Goal: Navigation & Orientation: Find specific page/section

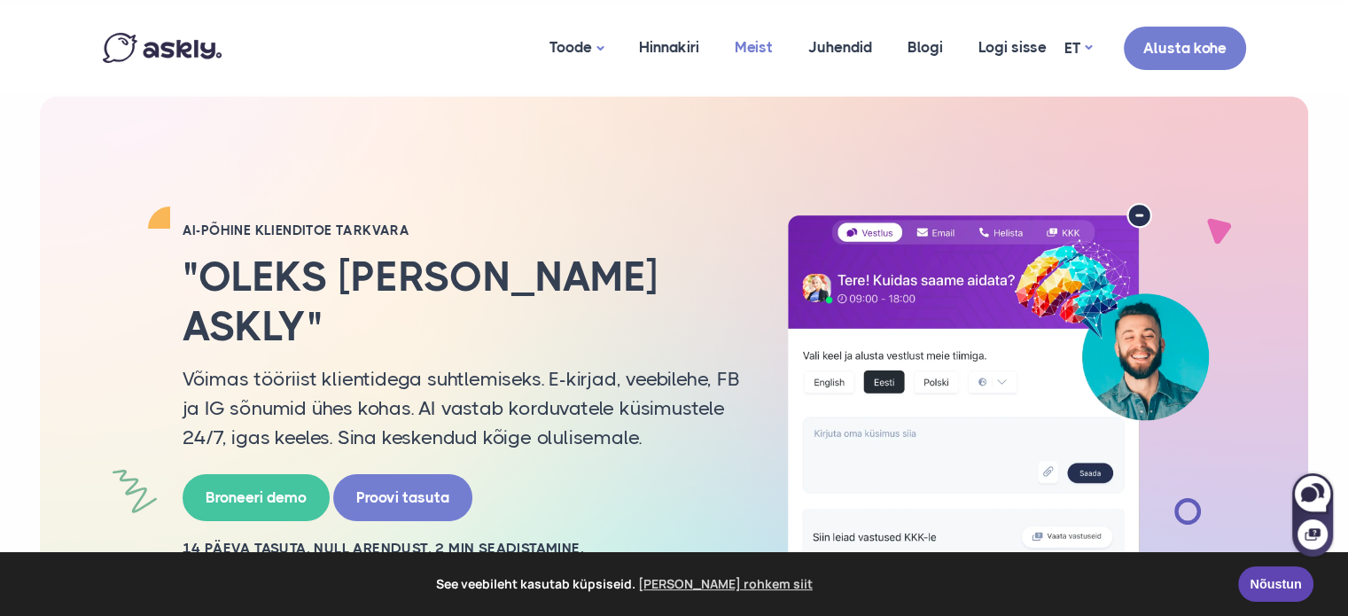
click at [766, 50] on link "Meist" at bounding box center [754, 47] width 74 height 86
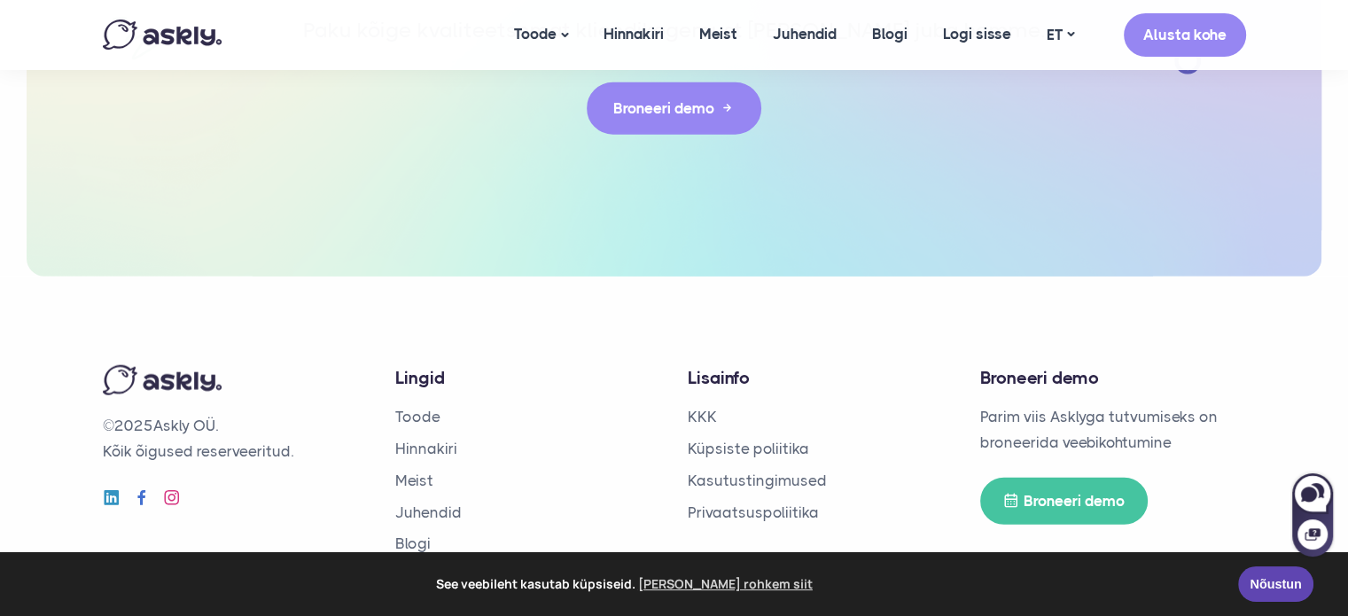
scroll to position [4182, 0]
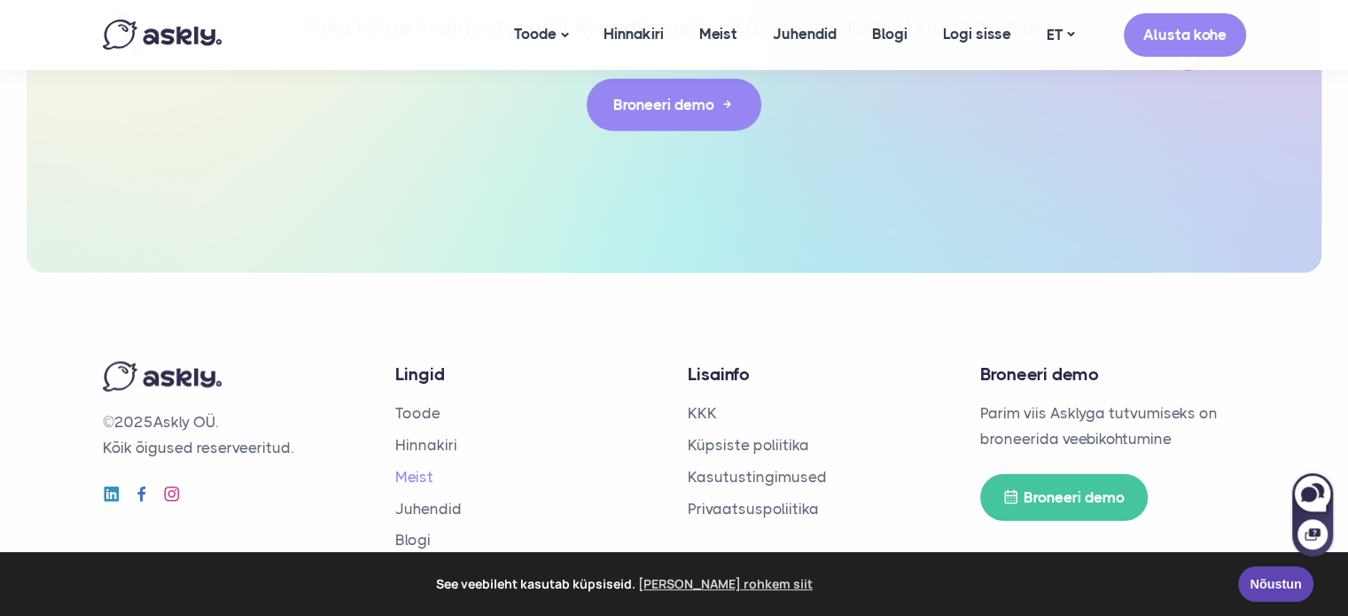
click at [419, 468] on link "Meist" at bounding box center [414, 477] width 38 height 18
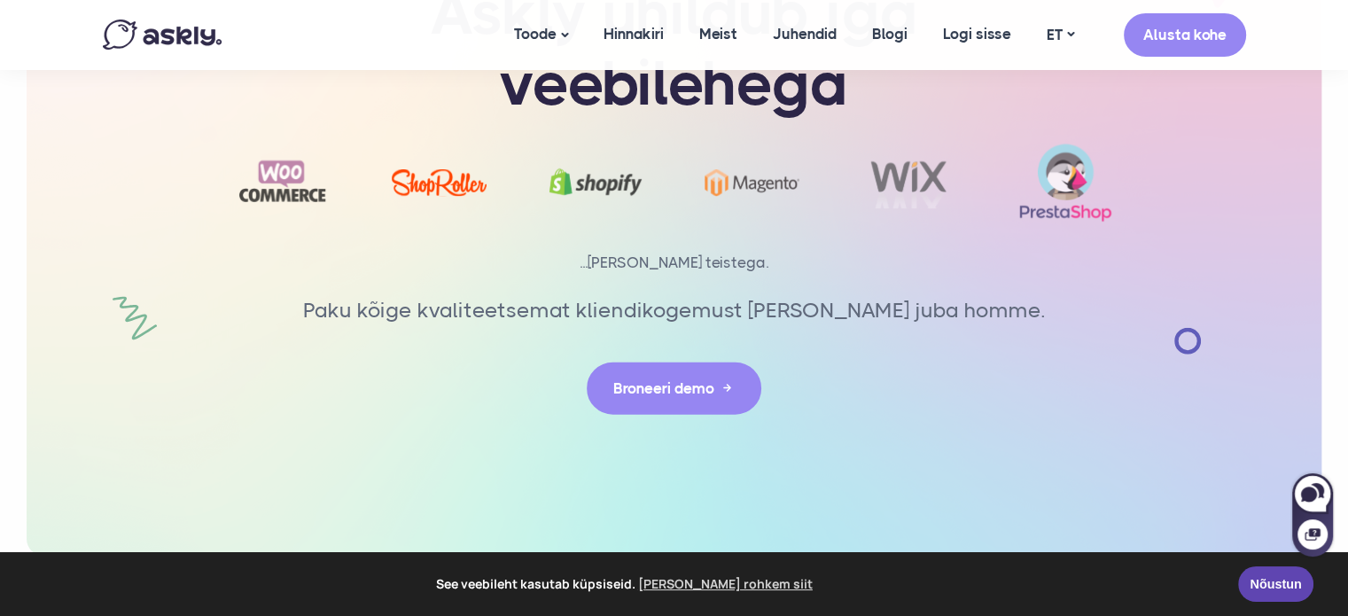
scroll to position [4182, 0]
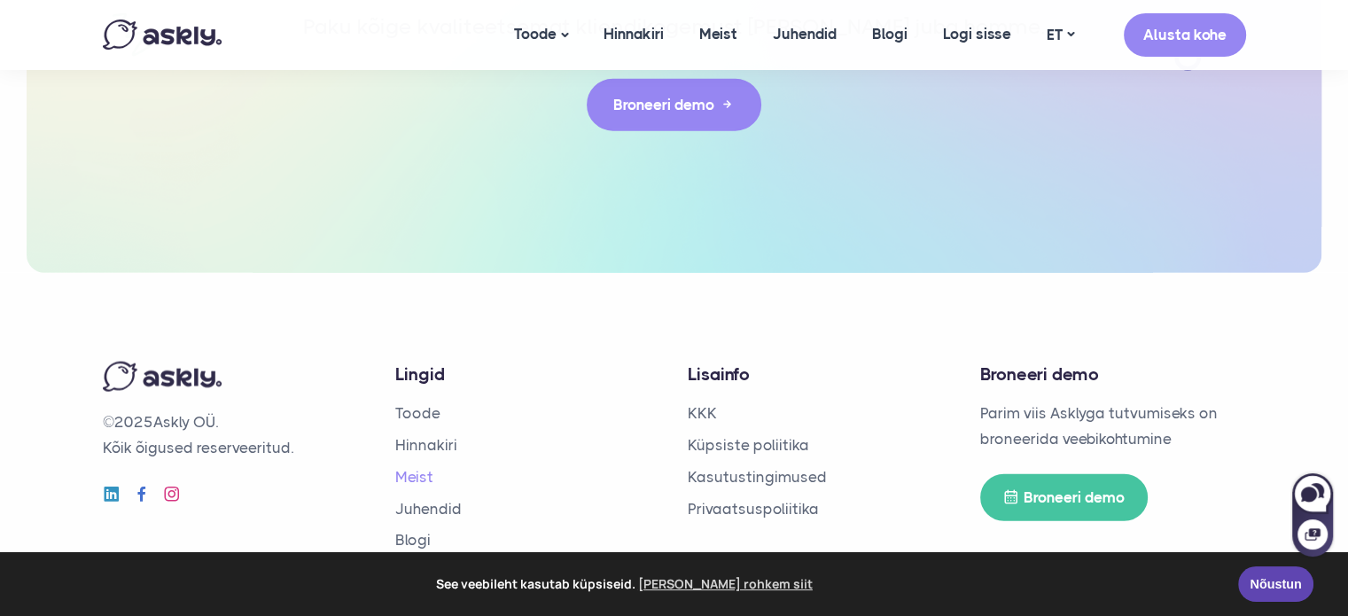
click at [420, 468] on link "Meist" at bounding box center [414, 477] width 38 height 18
